Goal: Obtain resource: Download file/media

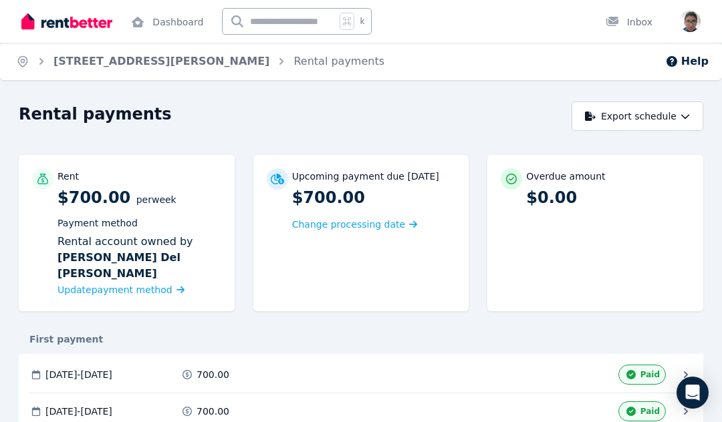
click at [168, 17] on link "Dashboard" at bounding box center [167, 21] width 78 height 43
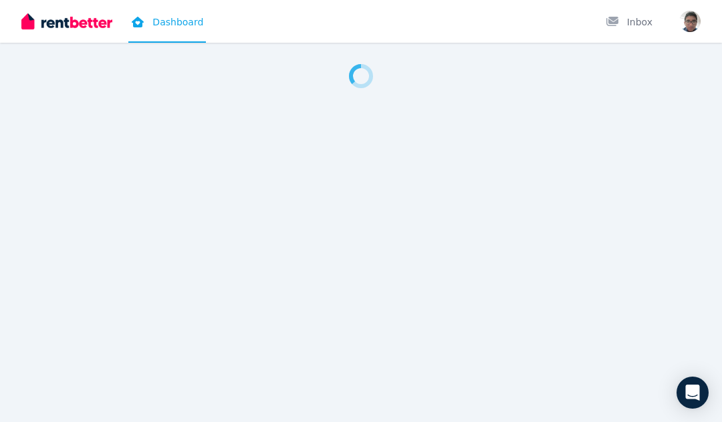
click at [143, 26] on icon at bounding box center [137, 22] width 13 height 11
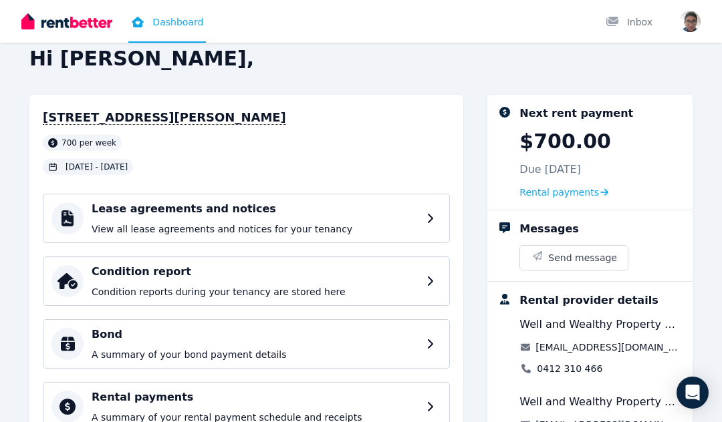
scroll to position [25, 0]
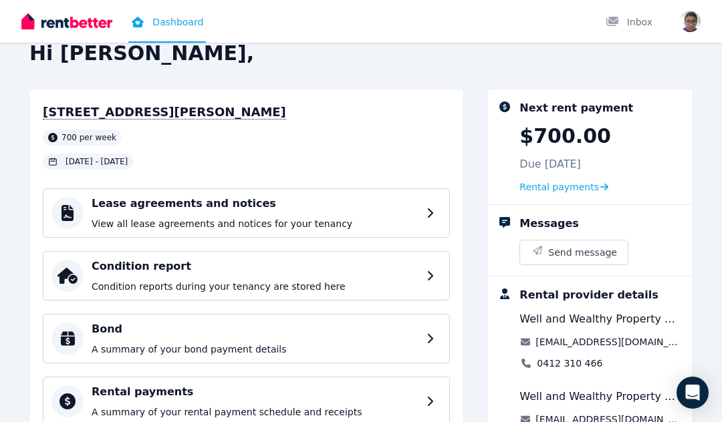
click at [388, 272] on h4 "Condition report" at bounding box center [255, 267] width 327 height 16
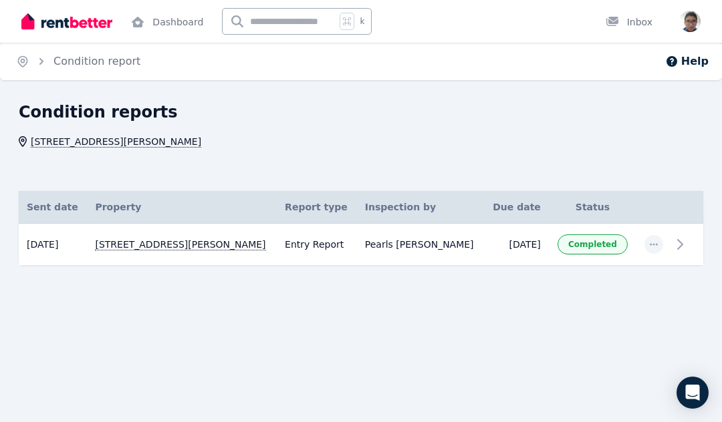
click at [687, 247] on icon at bounding box center [680, 245] width 16 height 16
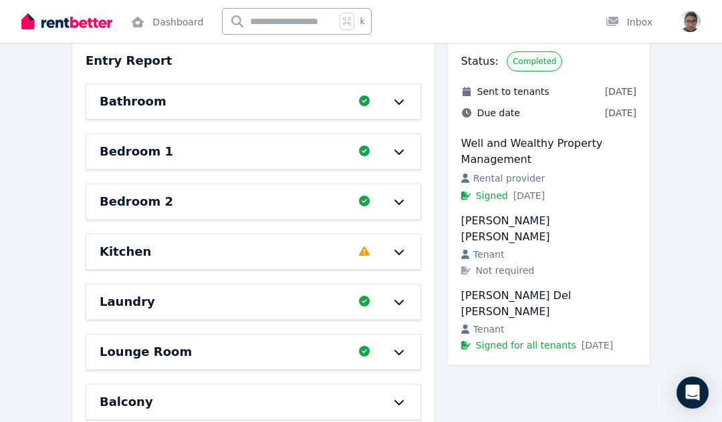
scroll to position [131, 0]
click at [128, 198] on h6 "Bedroom 2" at bounding box center [137, 202] width 74 height 19
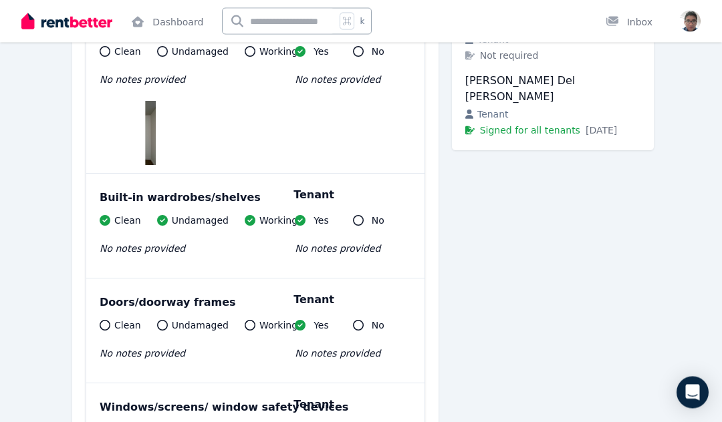
scroll to position [347, 0]
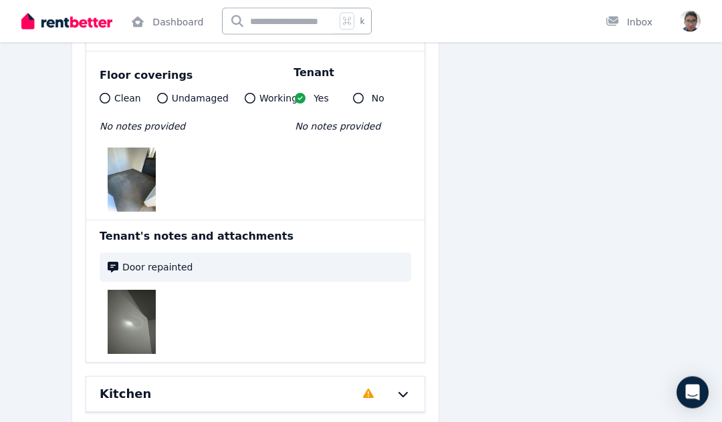
click at [142, 181] on img at bounding box center [132, 180] width 48 height 64
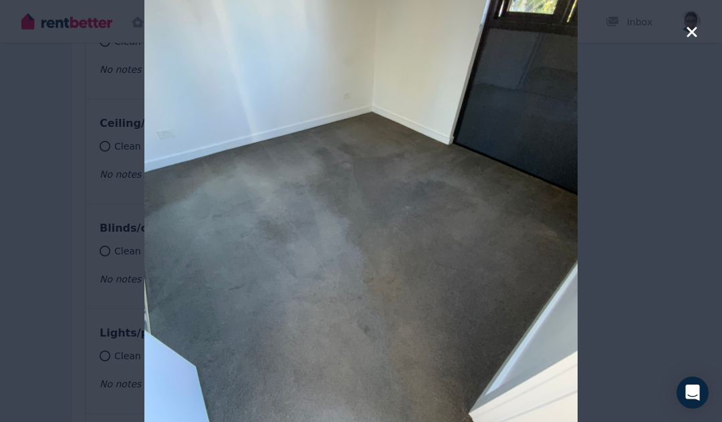
scroll to position [735, 0]
click at [686, 33] on icon "button" at bounding box center [692, 32] width 12 height 16
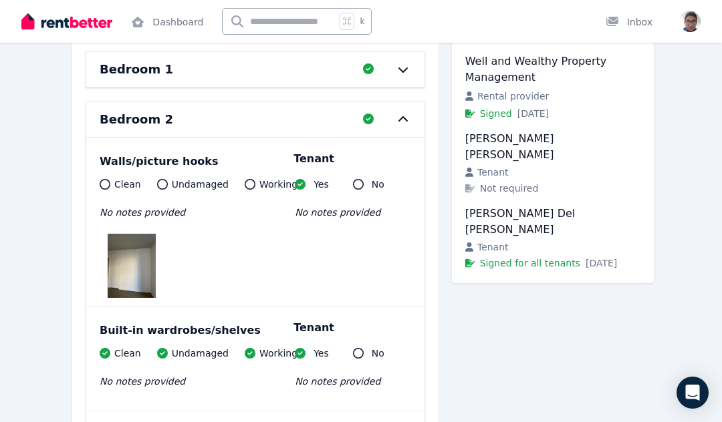
scroll to position [247, 0]
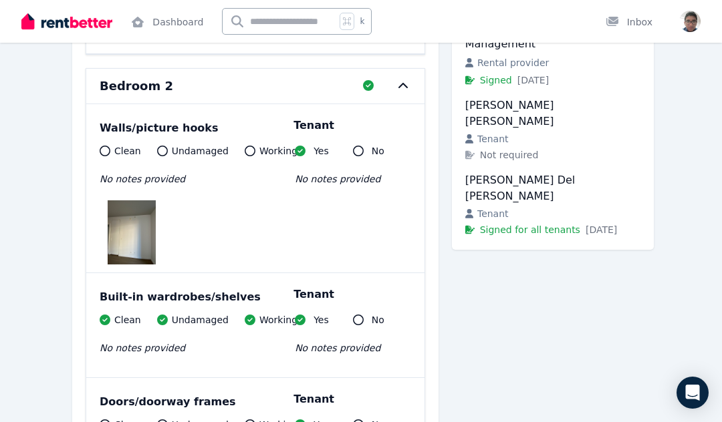
click at [126, 223] on img at bounding box center [132, 233] width 48 height 64
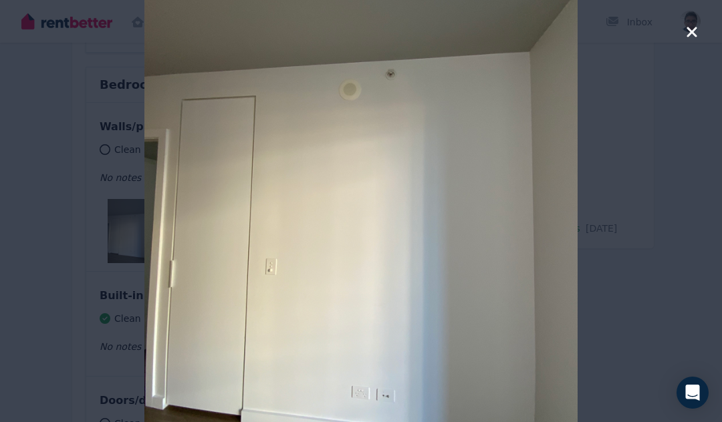
scroll to position [251, 0]
click at [690, 34] on icon "button" at bounding box center [691, 32] width 10 height 10
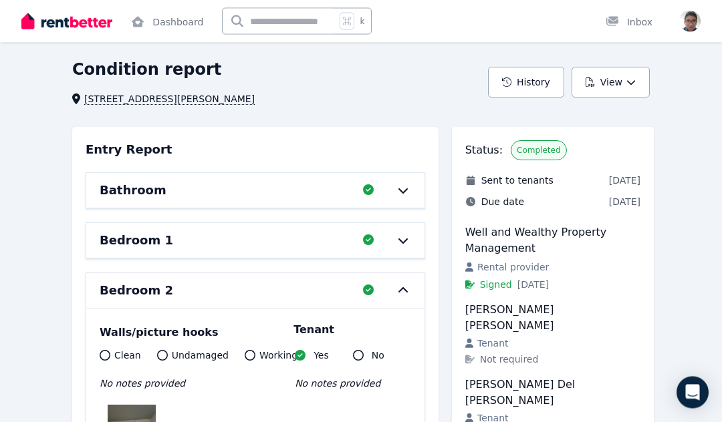
scroll to position [76, 0]
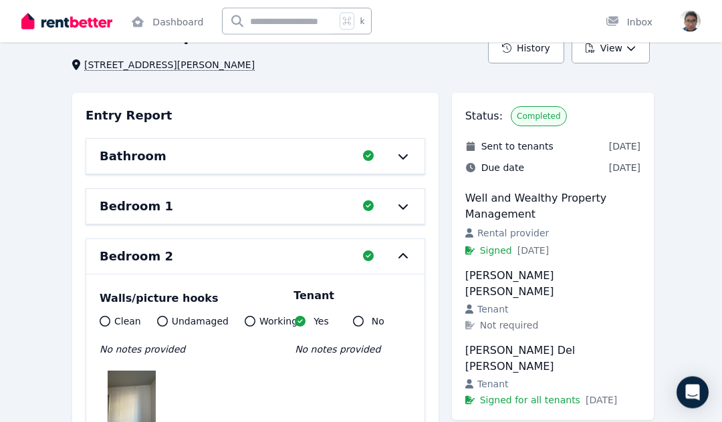
click at [402, 209] on icon at bounding box center [403, 207] width 16 height 11
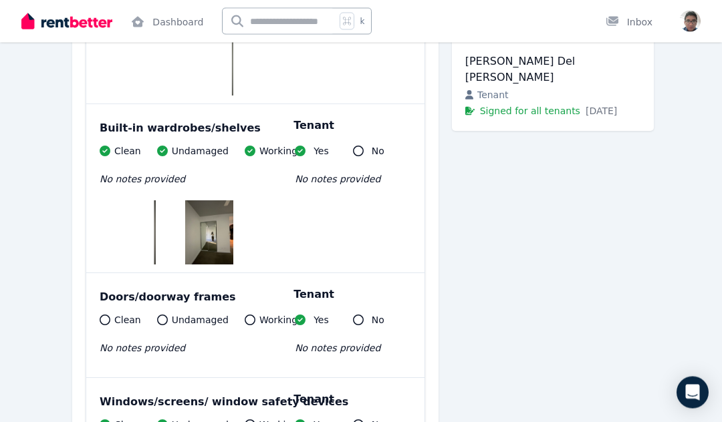
scroll to position [366, 0]
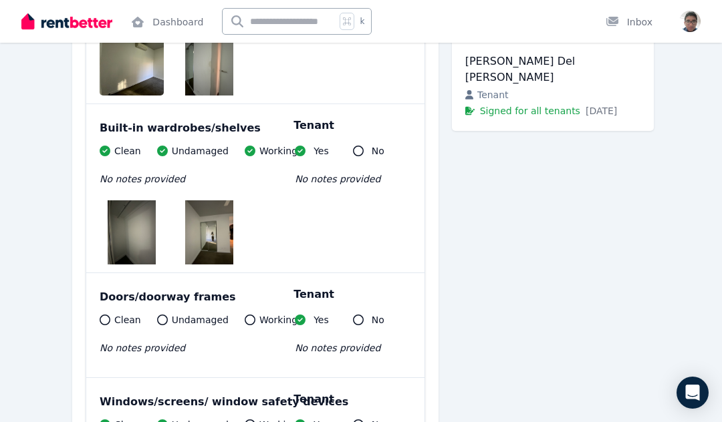
click at [207, 237] on img at bounding box center [209, 233] width 48 height 64
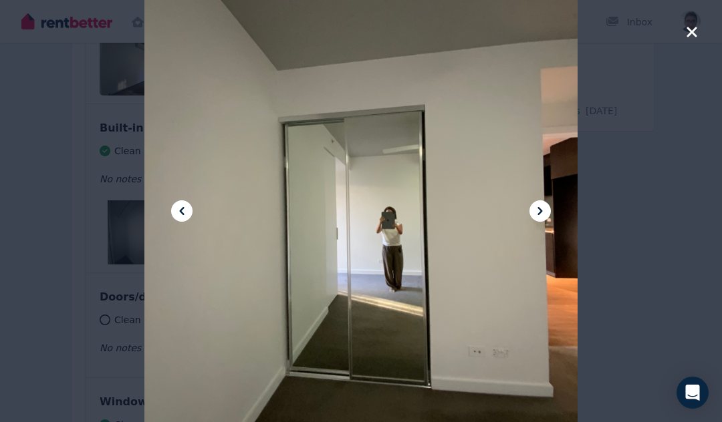
click at [695, 34] on icon "button" at bounding box center [691, 32] width 10 height 10
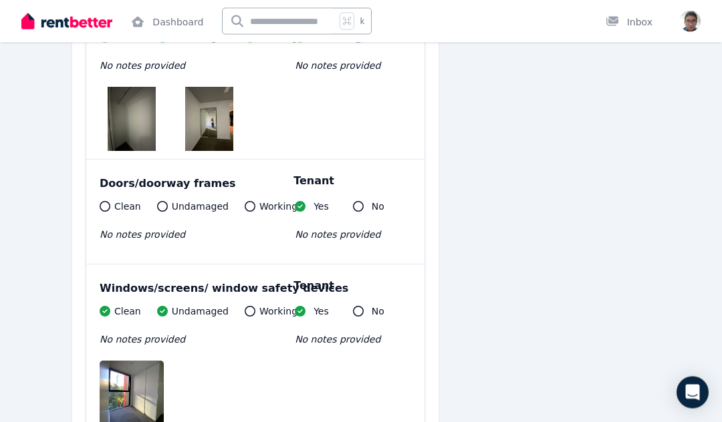
scroll to position [491, 0]
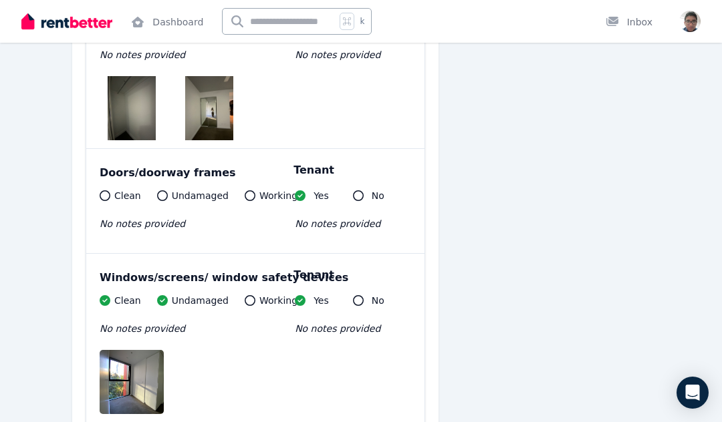
click at [138, 384] on img at bounding box center [143, 382] width 86 height 64
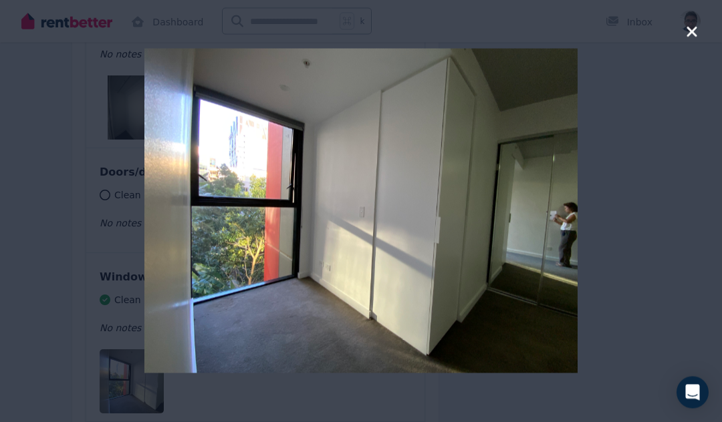
scroll to position [551, 0]
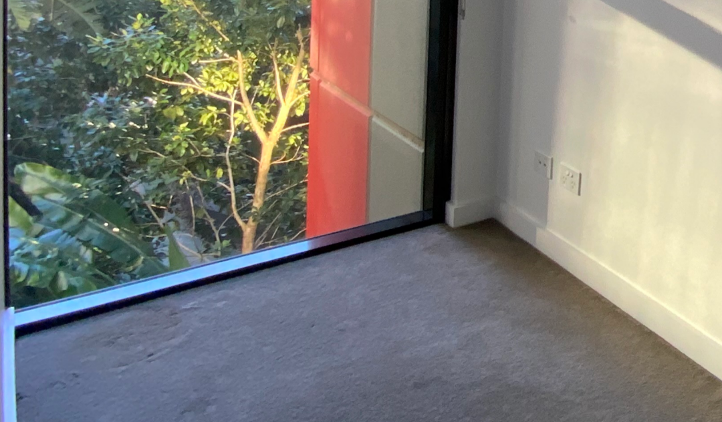
click at [144, 82] on img at bounding box center [360, 211] width 433 height 325
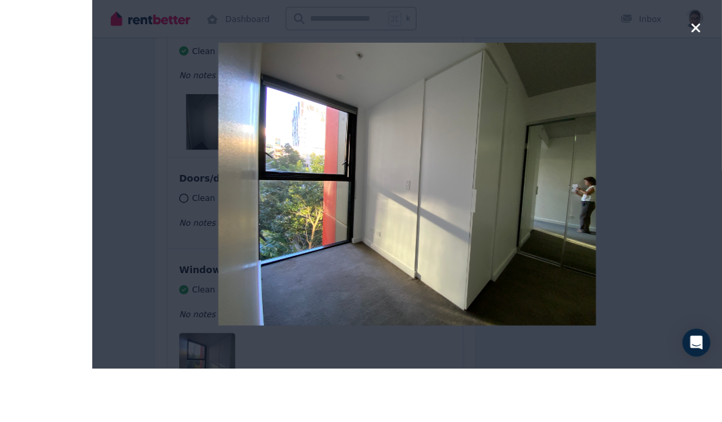
scroll to position [463, 0]
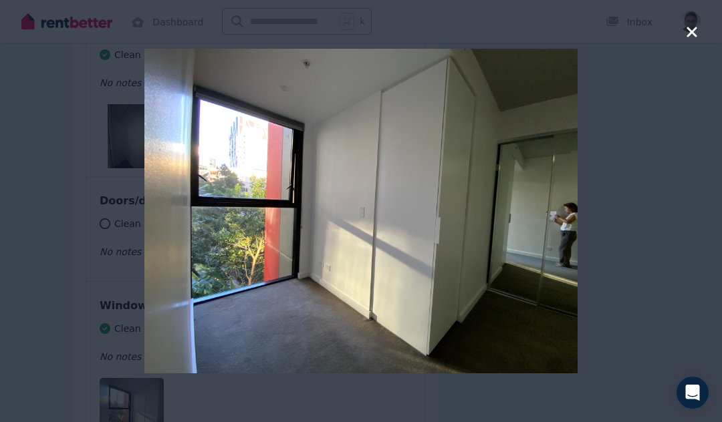
click at [694, 33] on icon "button" at bounding box center [691, 32] width 10 height 10
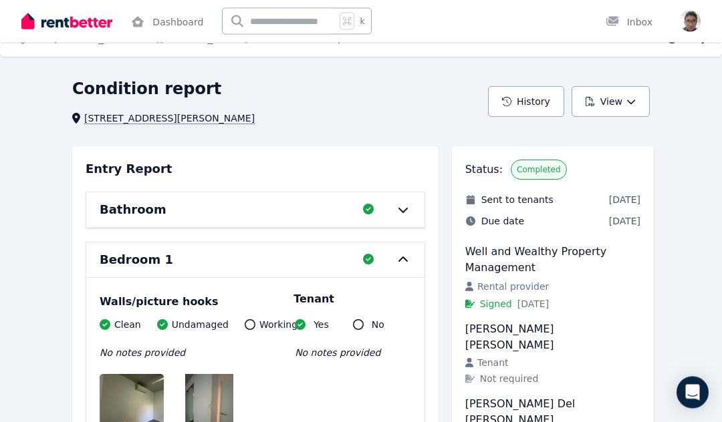
scroll to position [0, 0]
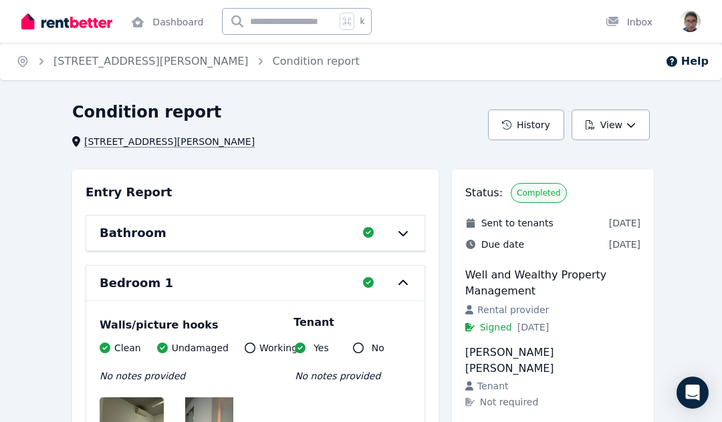
click at [402, 283] on icon at bounding box center [402, 282] width 9 height 5
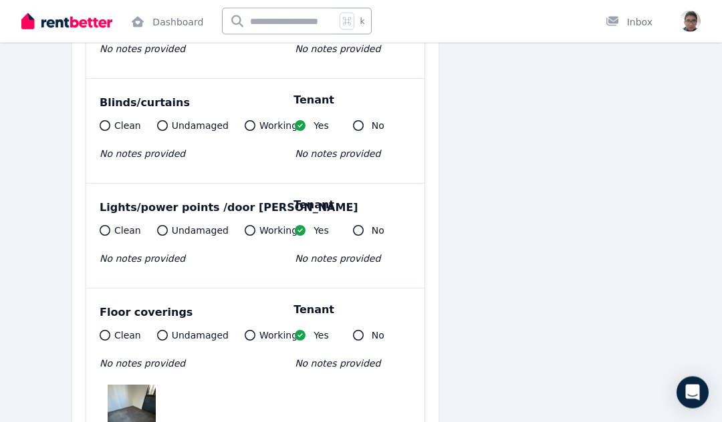
click at [129, 416] on img at bounding box center [132, 418] width 48 height 64
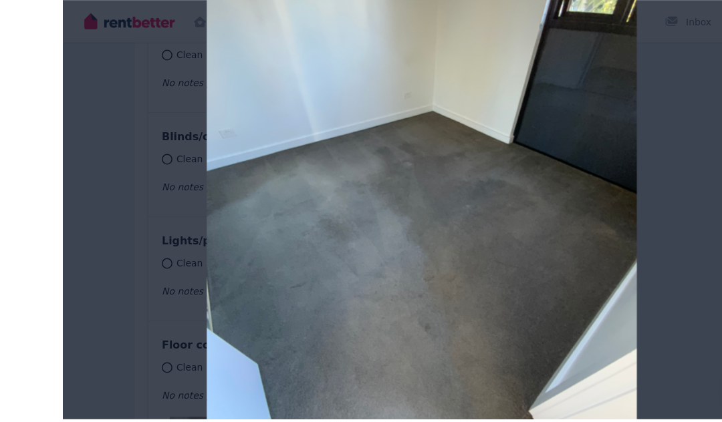
scroll to position [829, 0]
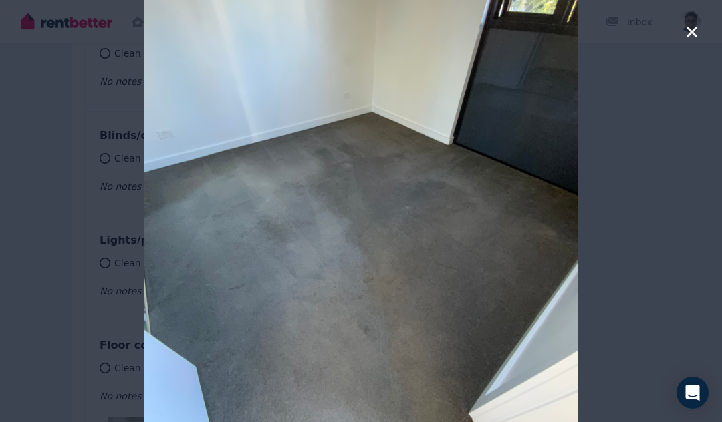
click at [689, 32] on icon "button" at bounding box center [692, 32] width 12 height 16
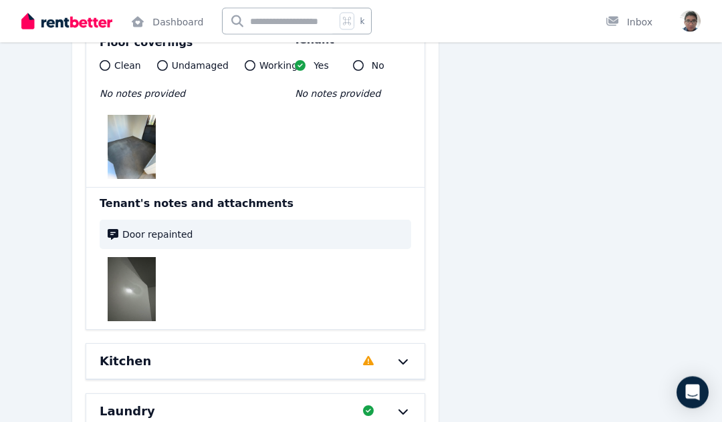
scroll to position [1130, 0]
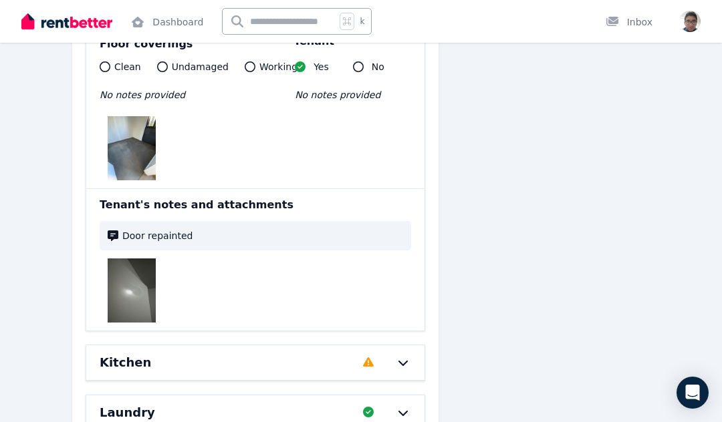
click at [127, 289] on img at bounding box center [132, 291] width 48 height 64
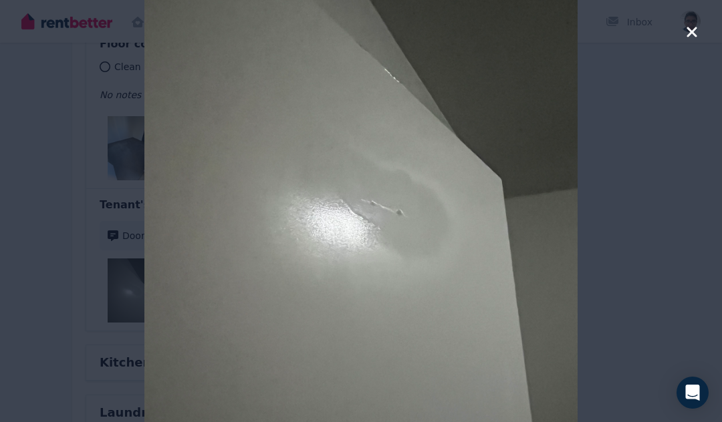
click at [694, 36] on icon "button" at bounding box center [691, 32] width 10 height 10
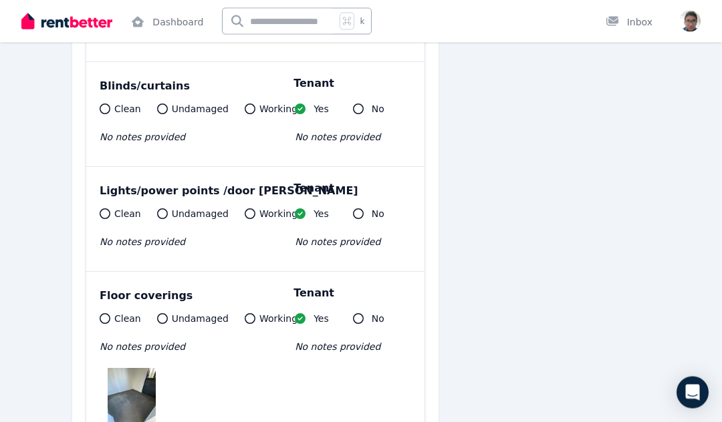
scroll to position [878, 0]
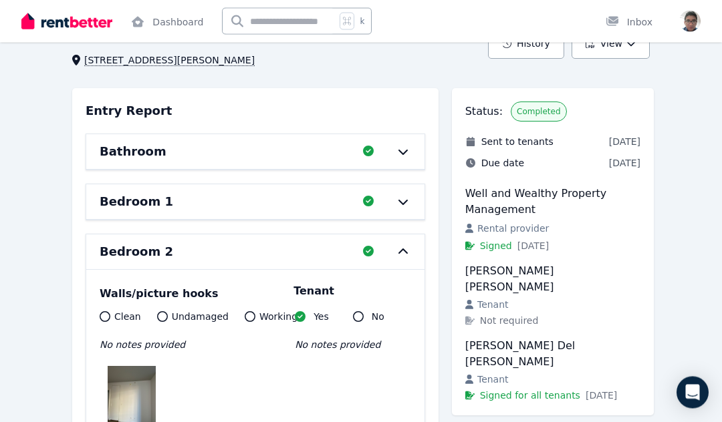
click at [400, 252] on icon at bounding box center [403, 252] width 16 height 11
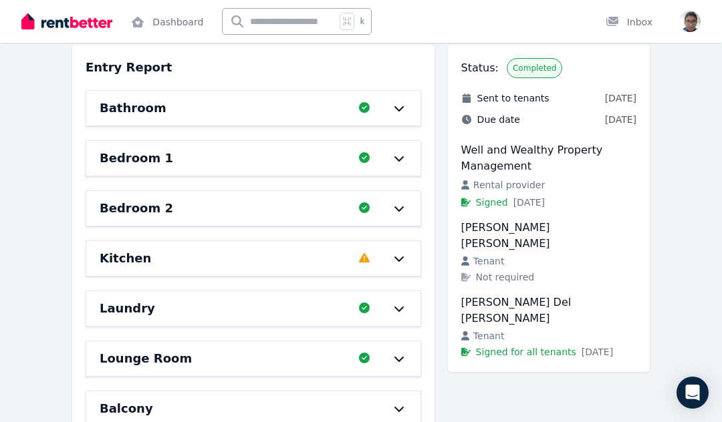
scroll to position [124, 0]
click at [399, 257] on icon at bounding box center [399, 259] width 16 height 11
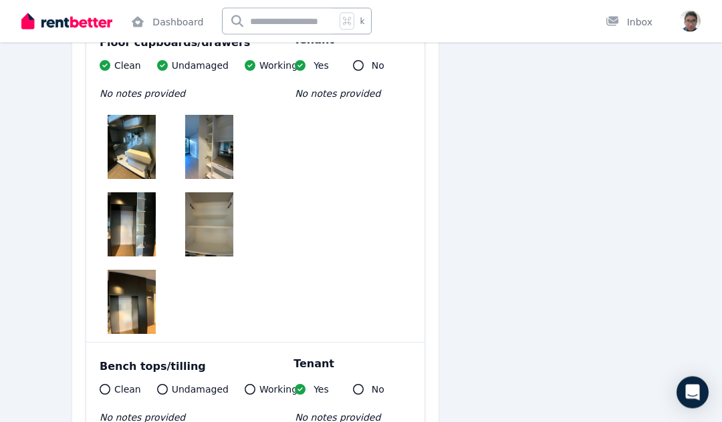
scroll to position [698, 0]
click at [125, 231] on img at bounding box center [132, 224] width 48 height 64
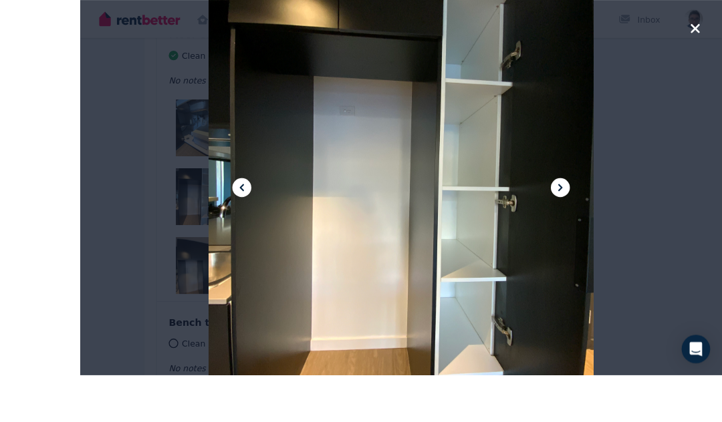
scroll to position [789, 0]
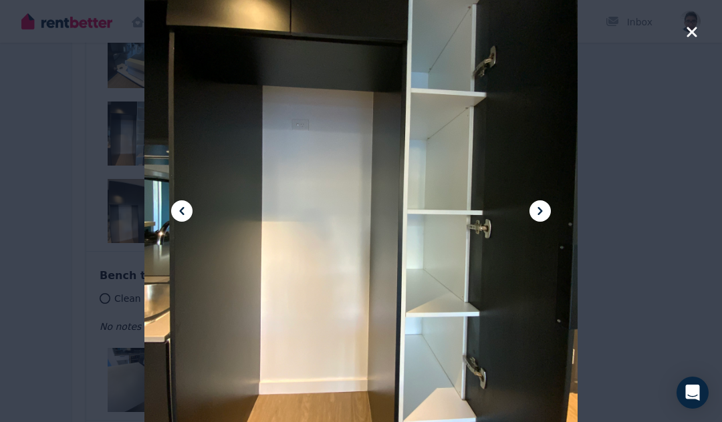
click at [690, 32] on icon "button" at bounding box center [691, 32] width 10 height 10
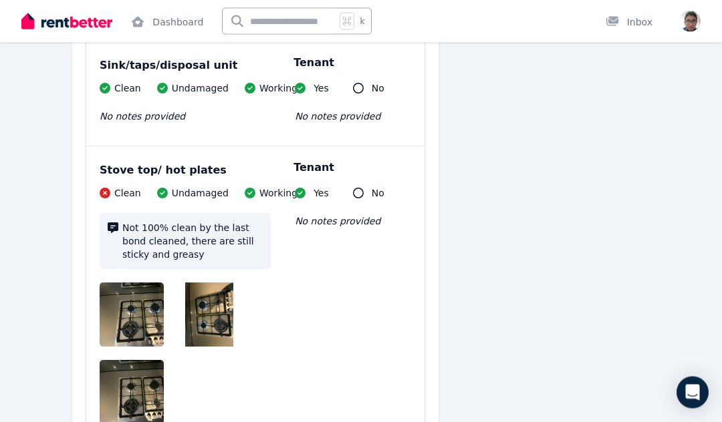
scroll to position [1168, 0]
click at [135, 307] on img at bounding box center [143, 315] width 86 height 64
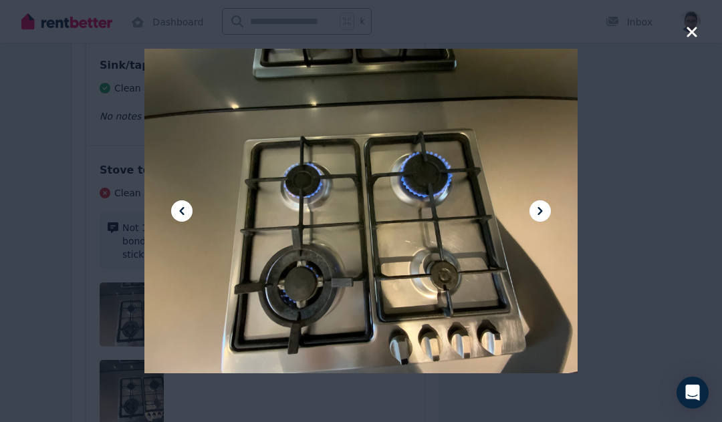
click at [544, 219] on icon at bounding box center [540, 211] width 16 height 16
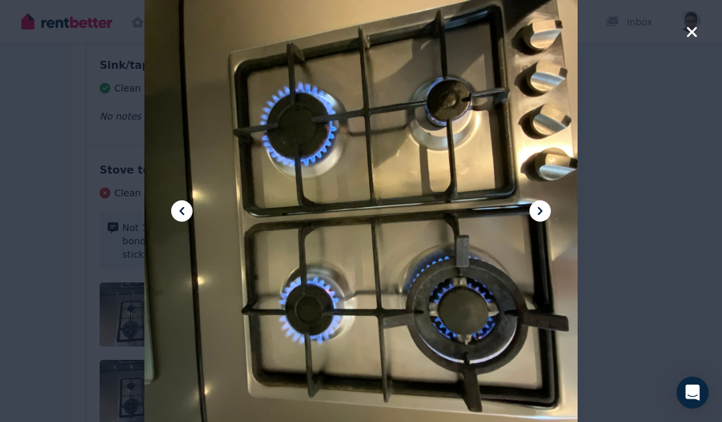
click at [541, 219] on icon at bounding box center [540, 211] width 16 height 16
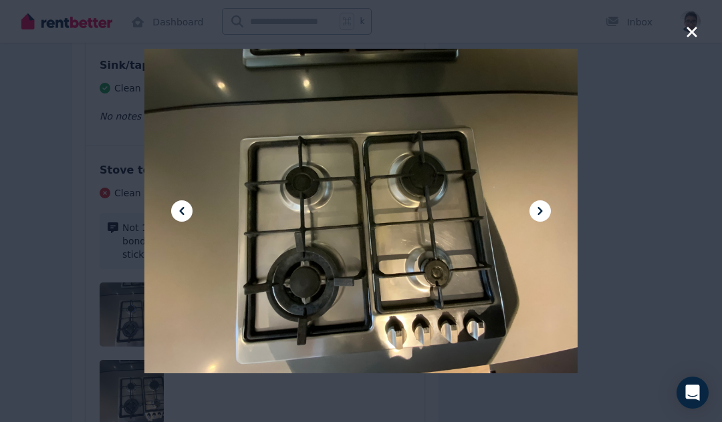
click at [539, 222] on button at bounding box center [539, 211] width 21 height 21
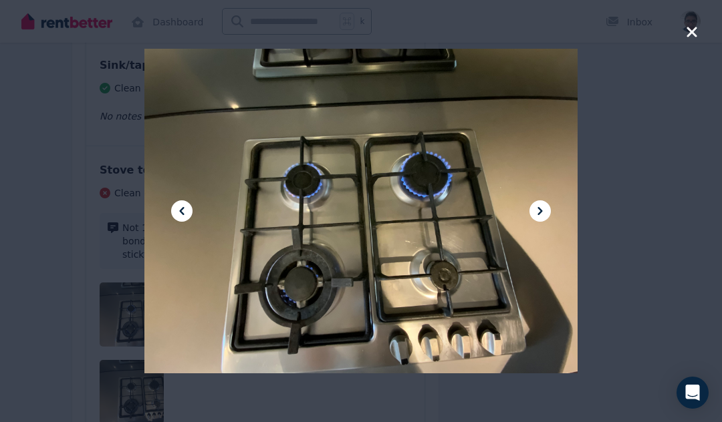
click at [539, 219] on icon at bounding box center [540, 211] width 16 height 16
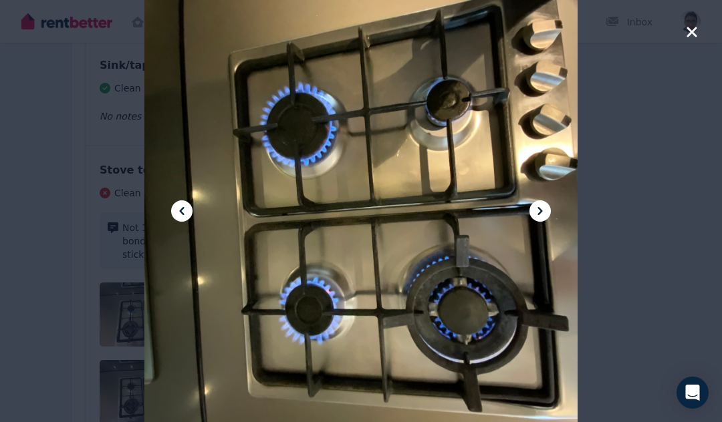
click at [692, 33] on icon "button" at bounding box center [691, 32] width 10 height 10
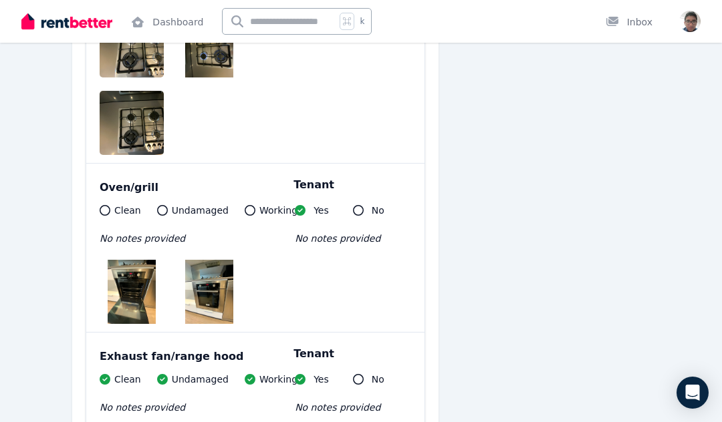
scroll to position [1441, 0]
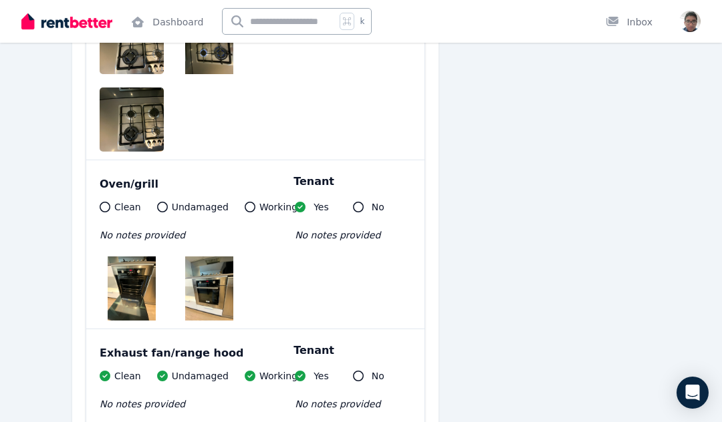
click at [128, 289] on img at bounding box center [132, 289] width 48 height 64
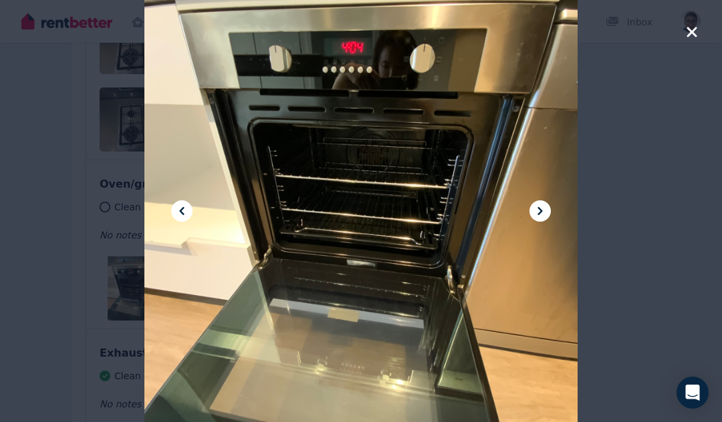
click at [557, 251] on div at bounding box center [360, 210] width 433 height 577
click at [535, 219] on icon at bounding box center [540, 211] width 16 height 16
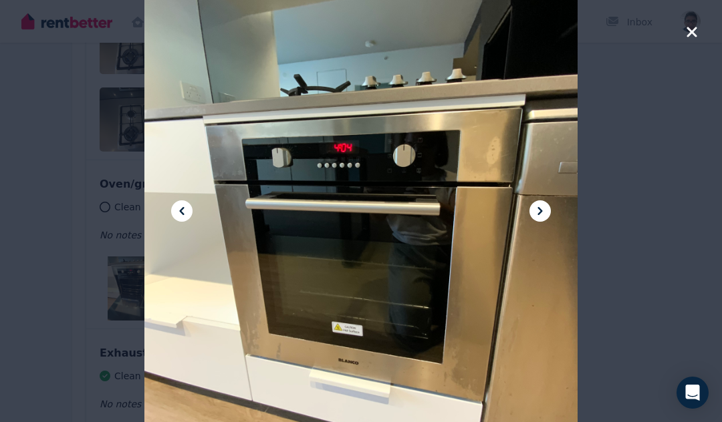
click at [688, 39] on icon "button" at bounding box center [692, 32] width 12 height 16
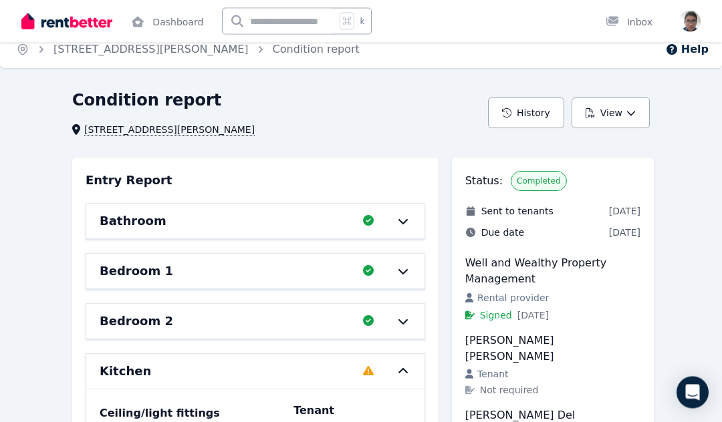
scroll to position [0, 0]
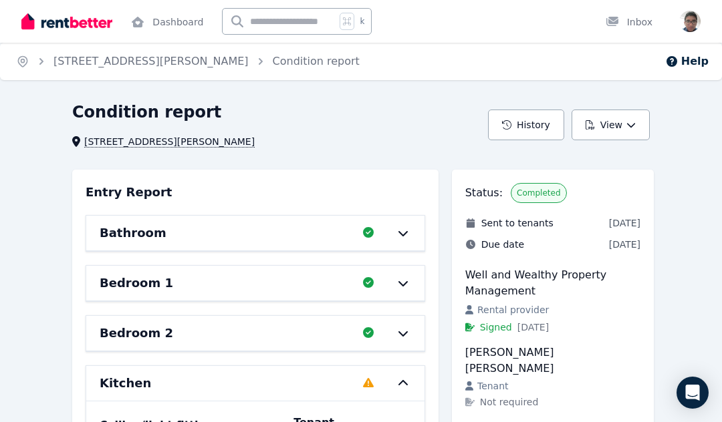
click at [404, 229] on icon at bounding box center [403, 233] width 16 height 11
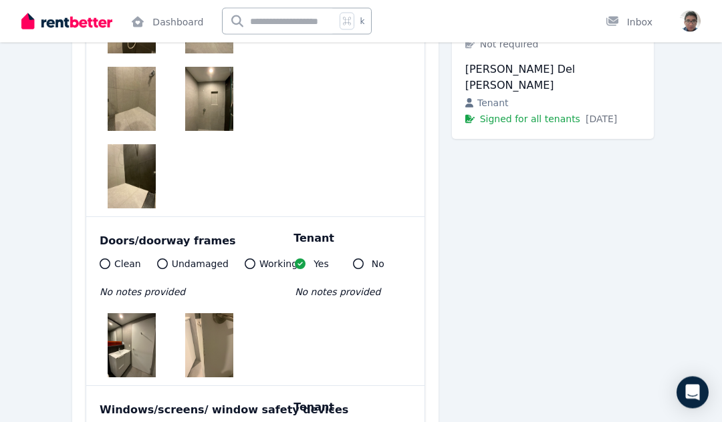
scroll to position [362, 0]
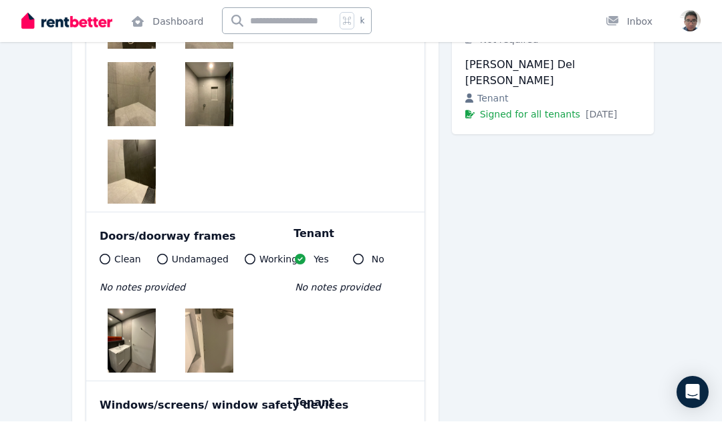
click at [195, 336] on img at bounding box center [209, 341] width 48 height 64
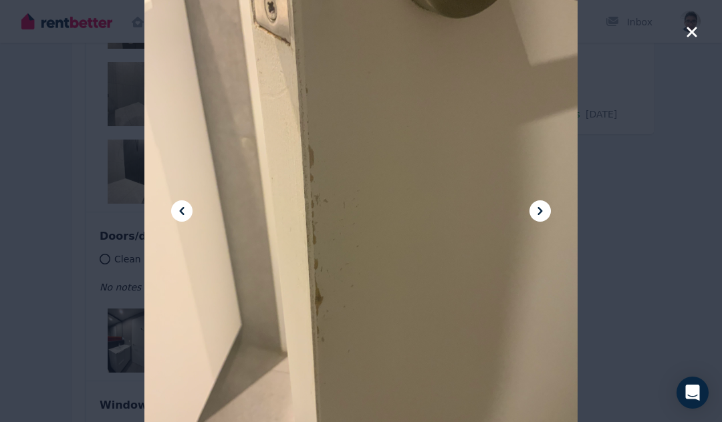
click at [691, 29] on icon "button" at bounding box center [692, 32] width 12 height 16
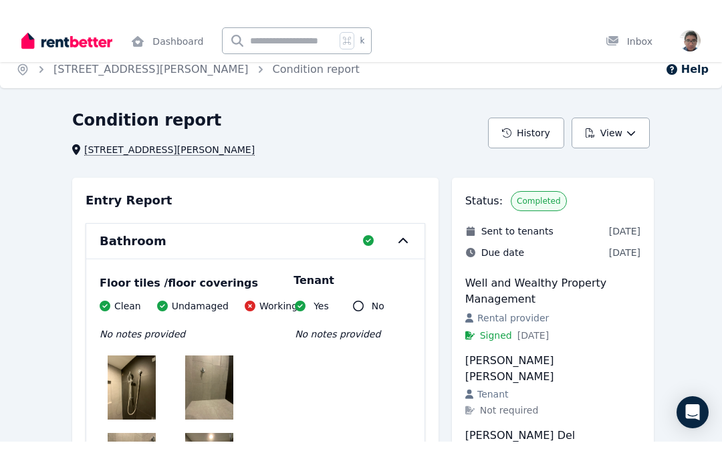
scroll to position [0, 0]
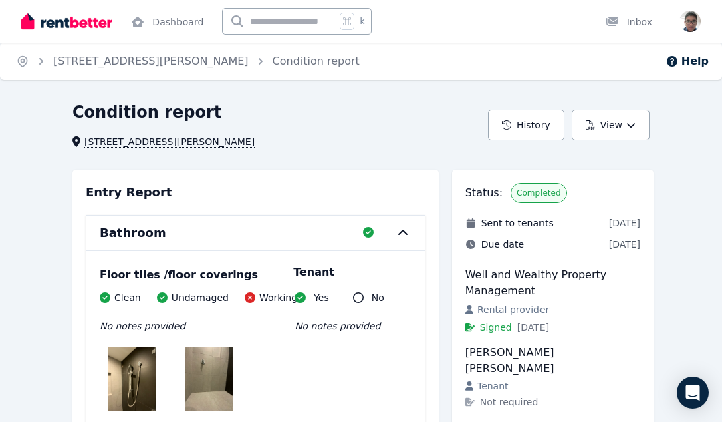
click at [620, 130] on button "View" at bounding box center [610, 125] width 78 height 31
click at [594, 178] on p "Download as PDF" at bounding box center [574, 184] width 92 height 13
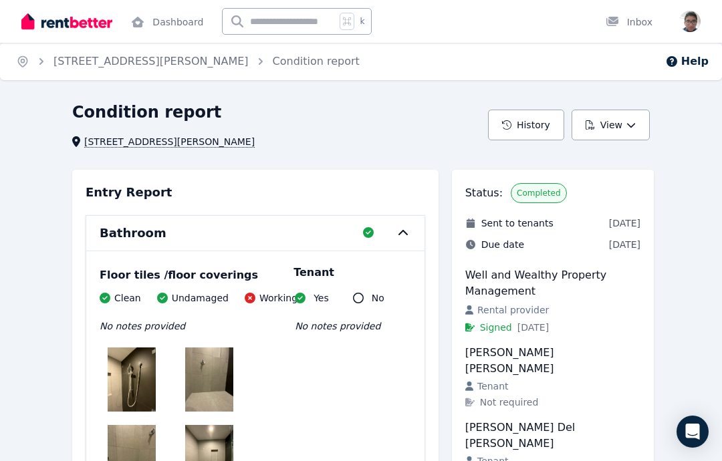
click at [273, 66] on link "Condition report" at bounding box center [316, 61] width 87 height 13
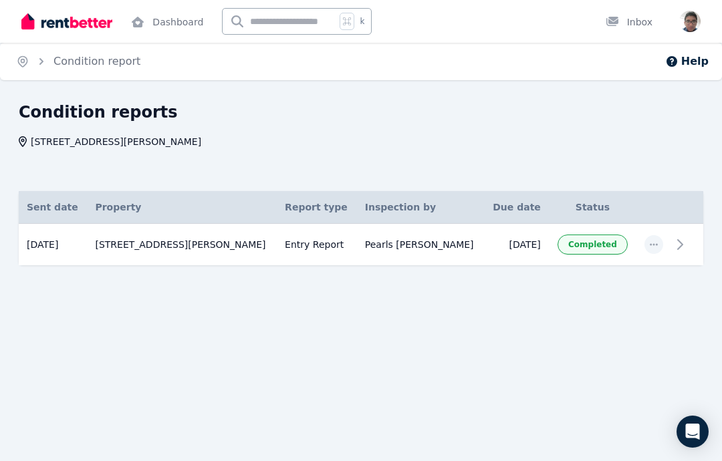
click at [684, 246] on icon at bounding box center [680, 245] width 16 height 16
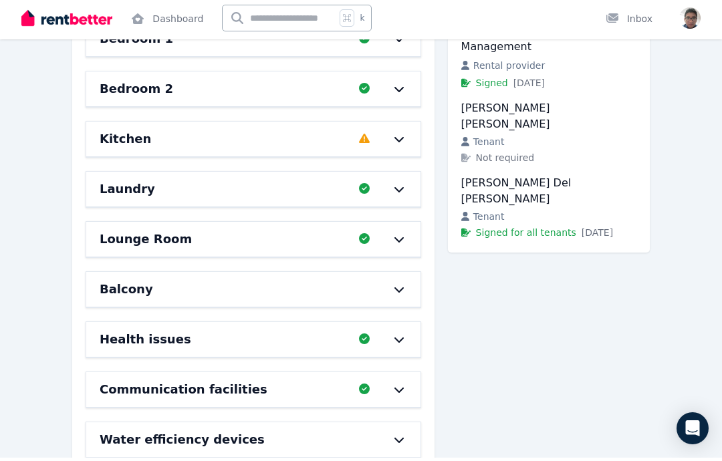
scroll to position [239, 0]
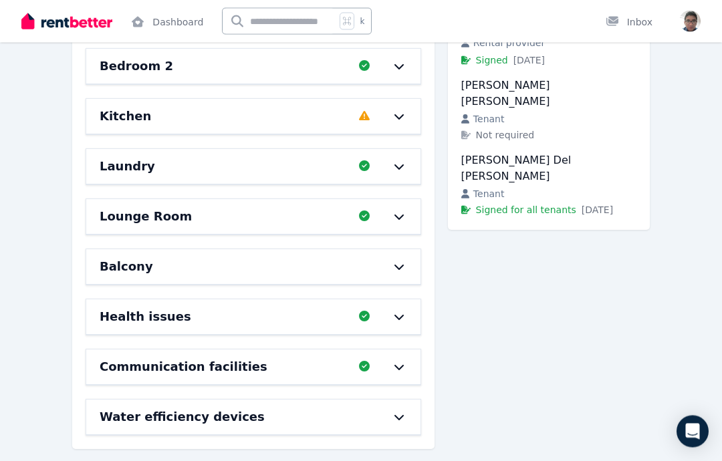
click at [134, 274] on h6 "Balcony" at bounding box center [126, 267] width 53 height 19
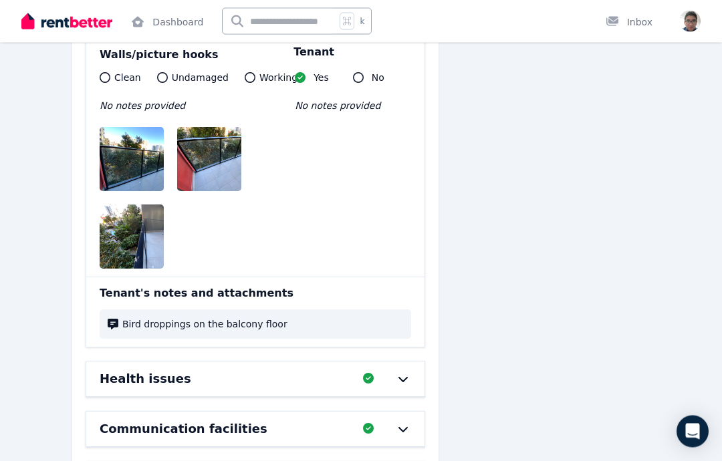
scroll to position [527, 0]
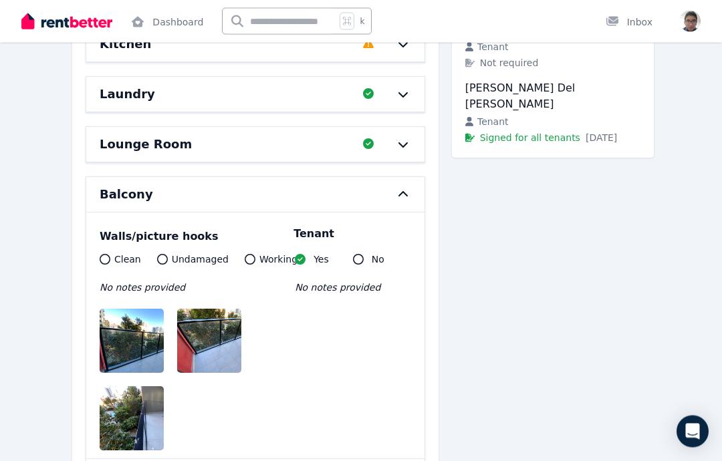
click at [400, 190] on icon at bounding box center [403, 195] width 16 height 11
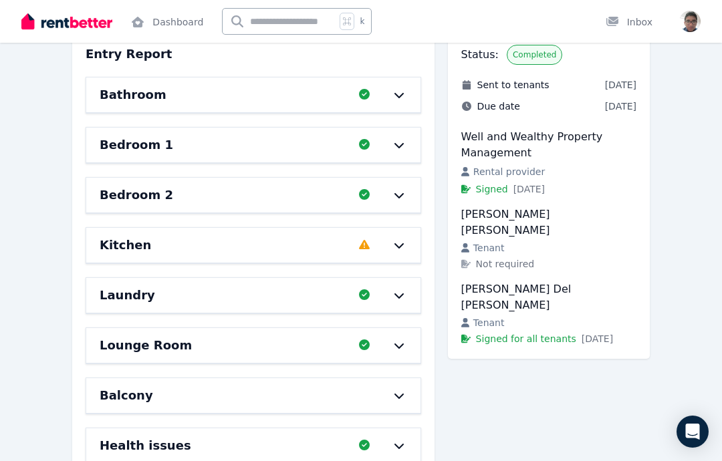
scroll to position [138, 0]
click at [120, 151] on h6 "Bedroom 1" at bounding box center [137, 145] width 74 height 19
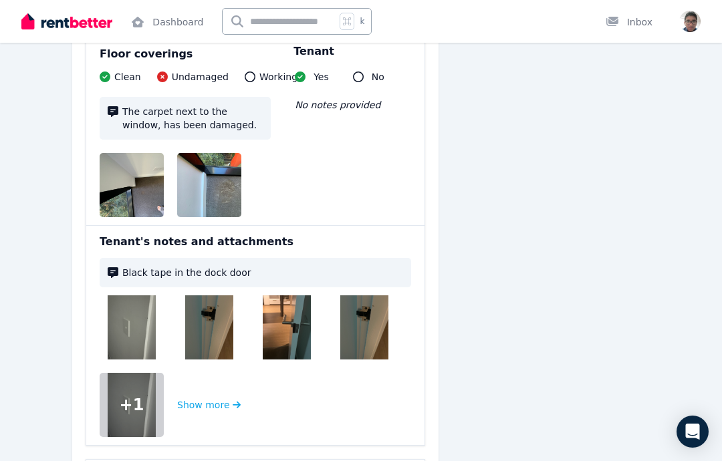
scroll to position [1374, 0]
